Goal: Feedback & Contribution: Contribute content

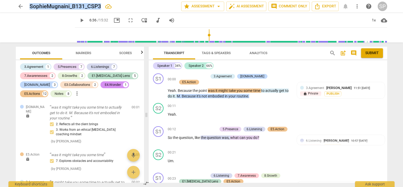
scroll to position [1157, 0]
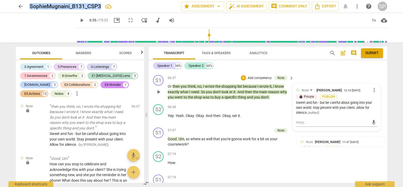
click at [372, 87] on span "more_vert" at bounding box center [374, 90] width 6 height 6
click at [372, 84] on li "Edit" at bounding box center [378, 84] width 18 height 10
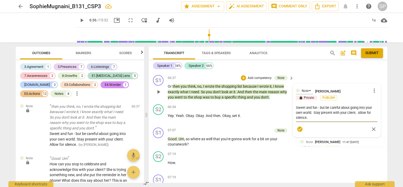
click at [326, 105] on textarea "Sweet and fun - but be careful about going into your own world. Stay present wi…" at bounding box center [336, 112] width 81 height 15
type textarea "Sweet and fun - but e careful about going into your own world. Stay present wit…"
type textarea "Sweet and fun - bute careful about going into your own world. Stay present with…"
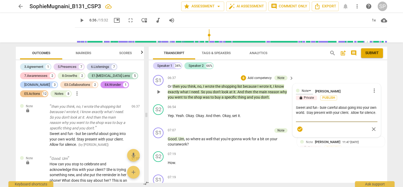
type textarea "Sweet and fun - bue careful about going into your own world. Stay present with …"
type textarea "Sweet and fun - be careful about going into your own world. Stay present with y…"
type textarea "Sweet and fun - e careful about going into your own world. Stay present with yo…"
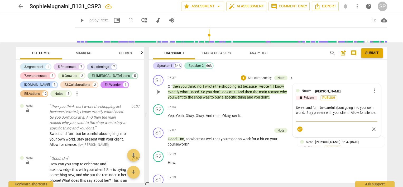
type textarea "Sweet and fun - e careful about going into your own world. Stay present with yo…"
type textarea "Sweet and fun -e careful about going into your own world. Stay present with you…"
type textarea "Sweet and fun e careful about going into your own world. Stay present with your…"
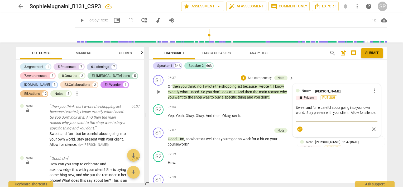
type textarea "Sweet and fune careful about going into your own world. Stay present with your …"
type textarea "Sweet and fue careful about going into your own world. Stay present with your c…"
type textarea "Sweet and fe careful about going into your own world. Stay present with your cl…"
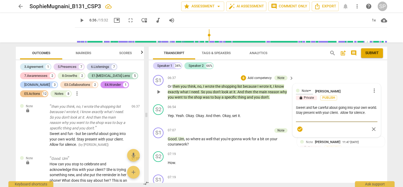
type textarea "Sweet and fe careful about going into your own world. Stay present with your cl…"
type textarea "Sweet and e careful about going into your own world. Stay present with your cli…"
type textarea "Sweet ande careful about going into your own world. Stay present with your clie…"
type textarea "Sweet ane careful about going into your own world. Stay present with your clien…"
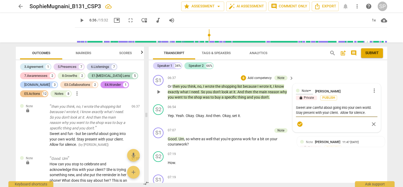
type textarea "Sweet ae careful about going into your own world. Stay present with your client…"
type textarea "Sweet e careful about going into your own world. Stay present with your client.…"
type textarea "Sweete careful about going into your own world. Stay present with your client. …"
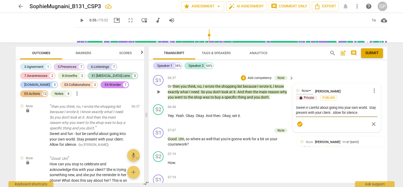
type textarea "Sweete careful about going into your own world. Stay present with your client. …"
type textarea "Sweee careful about going into your own world. Stay present with your client. A…"
type textarea "Swee careful about going into your own world. Stay present with your client. Al…"
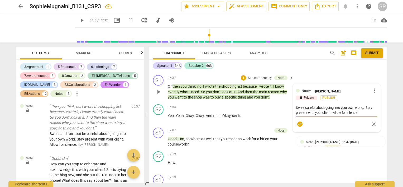
type textarea "Swe careful about going into your own world. Stay present with your client. All…"
type textarea "Se careful about going into your own world. Stay present with your client. Allo…"
type textarea "e careful about going into your own world. Stay present with your client. Allow…"
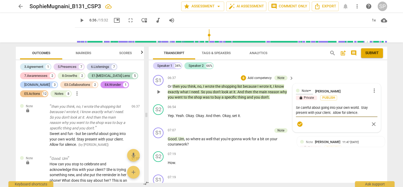
type textarea "e careful about going into your own world. Stay present with your client. Allow…"
type textarea "Be careful about going into your own world. Stay present with your client. Allo…"
click at [297, 121] on span "check_circle" at bounding box center [300, 124] width 6 height 6
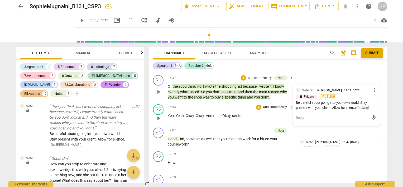
scroll to position [1131, 0]
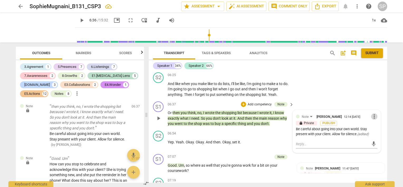
click at [373, 113] on span "more_vert" at bounding box center [374, 116] width 6 height 6
click at [373, 109] on li "Edit" at bounding box center [378, 110] width 18 height 10
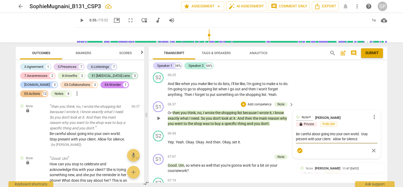
type textarea "WBe careful about going into your own world. Stay present with your client. All…"
type textarea "WeBe careful about going into your own world. Stay present with your client. Al…"
type textarea "We Be careful about going into your own world. Stay present with your client. A…"
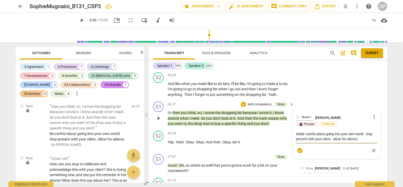
type textarea "We Be careful about going into your own world. Stay present with your client. A…"
type textarea "We aBe careful about going into your own world. Stay present with your client. …"
type textarea "We arBe careful about going into your own world. Stay present with your client.…"
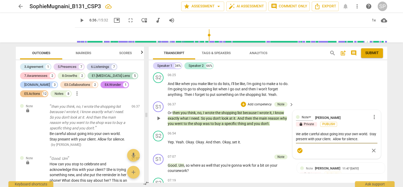
type textarea "We areBe careful about going into your own world. Stay present with your client…"
type textarea "We are Be careful about going into your own world. Stay present with your clien…"
type textarea "We are pBe careful about going into your own world. Stay present with your clie…"
type textarea "We are paBe careful about going into your own world. Stay present with your cli…"
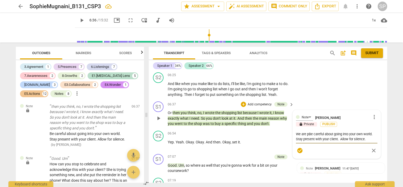
type textarea "We are paBe careful about going into your own world. Stay present with your cli…"
type textarea "We are parBe careful about going into your own world. Stay present with your cl…"
type textarea "We are partBe careful about going into your own world. Stay present with your c…"
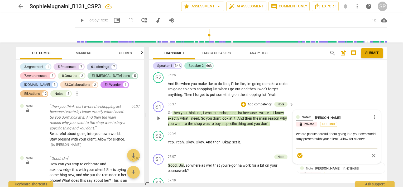
type textarea "We are partnBe careful about going into your own world. Stay present with your …"
type textarea "We are partneBe careful about going into your own world. Stay present with your…"
type textarea "We are partnerBe careful about going into your own world. Stay present with you…"
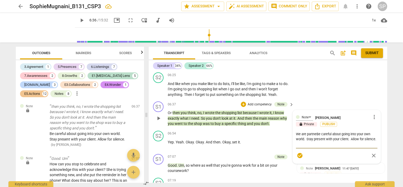
type textarea "We are partnerBe careful about going into your own world. Stay present with you…"
type textarea "We are partnersBe careful about going into your own world. Stay present with yo…"
type textarea "We are partners;Be careful about going into your own world. Stay present with y…"
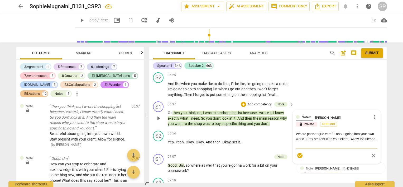
type textarea "We are partners; Be careful about going into your own world. Stay present with …"
type textarea "We are partners; hBe careful about going into your own world. Stay present with…"
type textarea "We are partners; hoBe careful about going into your own world. Stay present wit…"
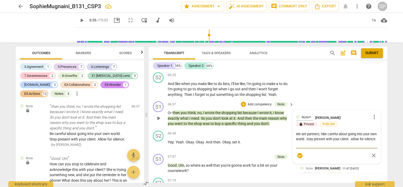
type textarea "We are partners; hoBe careful about going into your own world. Stay present wit…"
type textarea "We are partners; howBe careful about going into your own world. Stay present wi…"
type textarea "We are partners; [PERSON_NAME] careful about going into your own world. Stay pr…"
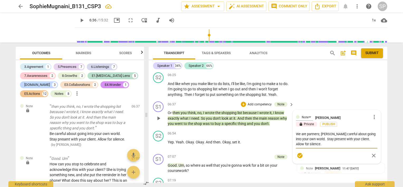
type textarea "We are partners; [PERSON_NAME] careful about going into your own world. Stay pr…"
type textarea "We are partners; howeverBe careful about going into your own world. Stay presen…"
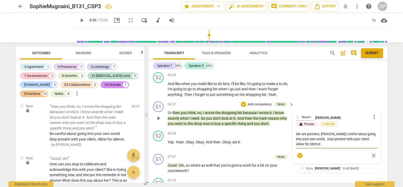
type textarea "We are partners; howeverBe careful about going into your own world. Stay presen…"
type textarea "We are partners; however,Be careful about going into your own world. Stay prese…"
type textarea "We are partners; however, Be careful about going into your own world. Stay pres…"
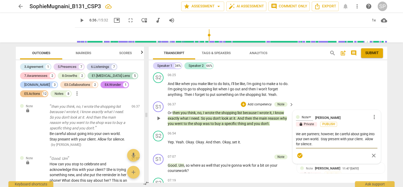
type textarea "We are partners; however, bBe careful about going into your own world. Stay pre…"
type textarea "We are partners; however, be careful about going into your own world. Stay pres…"
click at [366, 133] on textarea "We are partners; however, be careful about going into your own world. Stay pres…" at bounding box center [336, 138] width 81 height 15
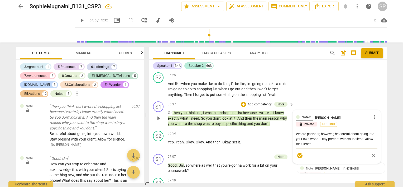
type textarea "We are partners; however, be careful about going into your own world. Stay pres…"
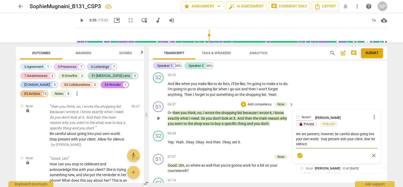
type textarea "We are partners; however, be careful about going into your own world. Stay pres…"
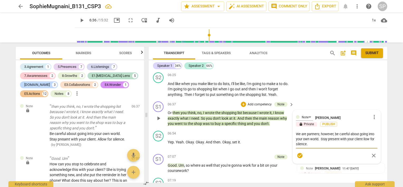
type textarea "We are partners; however, be careful about going into your own world. Stay pres…"
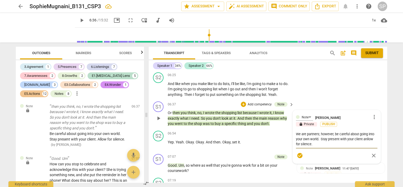
type textarea "We are partners; however, be careful about going into your own world. Stay pres…"
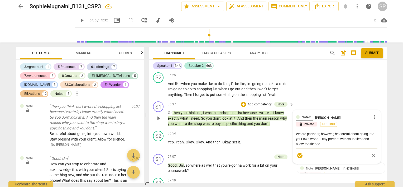
click at [300, 152] on span "check_circle" at bounding box center [300, 155] width 6 height 6
